Goal: Navigation & Orientation: Find specific page/section

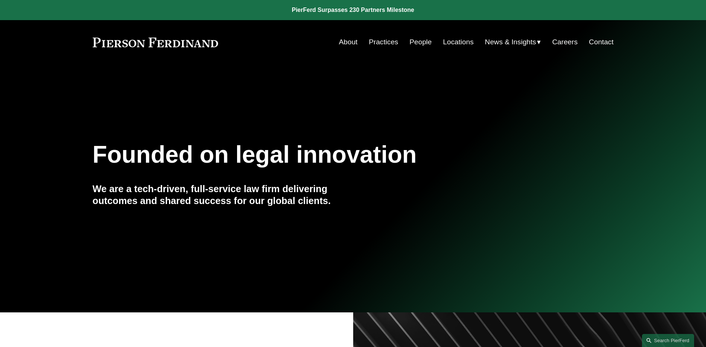
click at [0, 0] on span "News" at bounding box center [0, 0] width 0 height 0
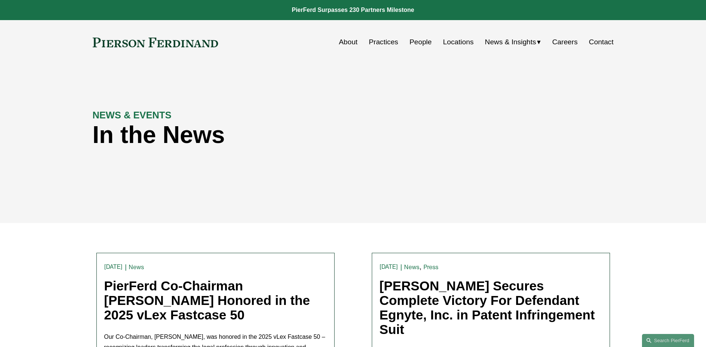
click at [428, 41] on link "People" at bounding box center [420, 42] width 22 height 14
